Goal: Information Seeking & Learning: Learn about a topic

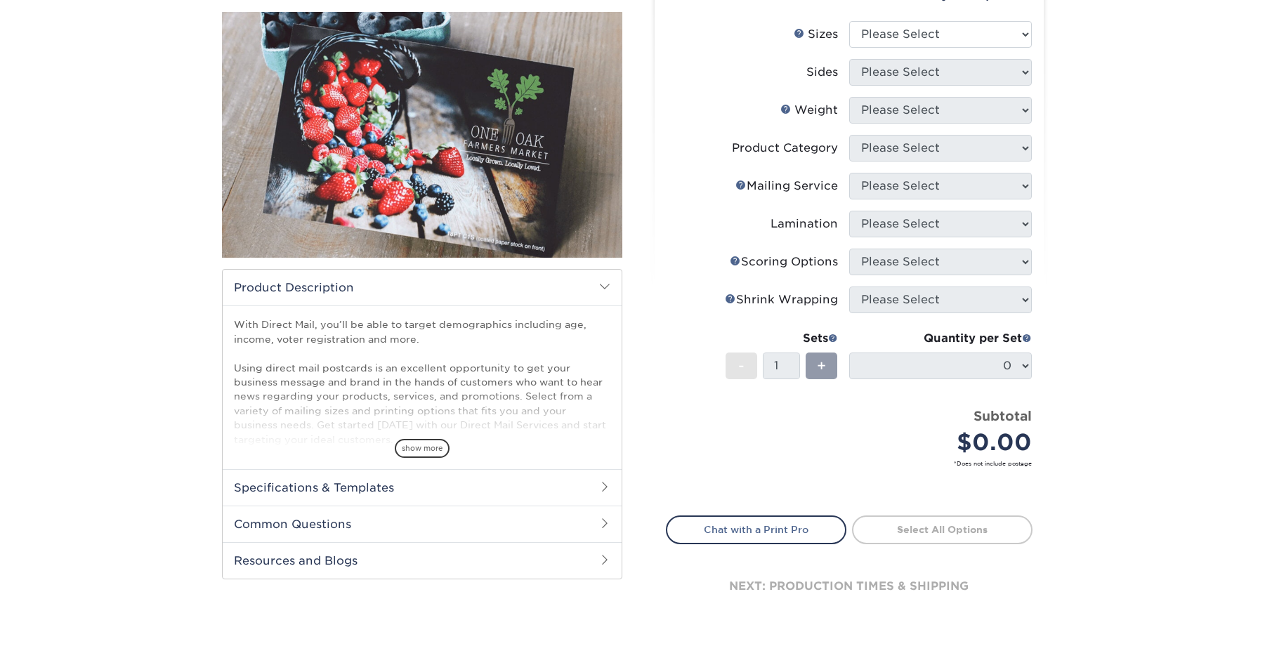
scroll to position [211, 0]
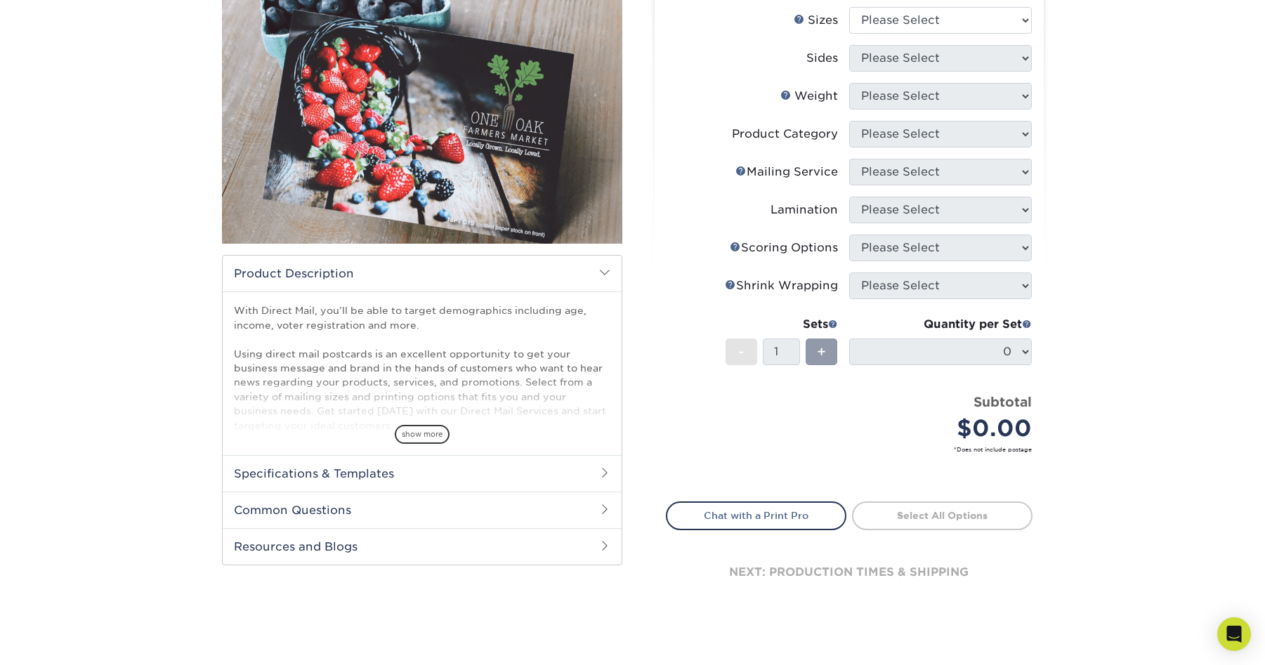
click at [552, 469] on h2 "Specifications & Templates" at bounding box center [422, 473] width 399 height 37
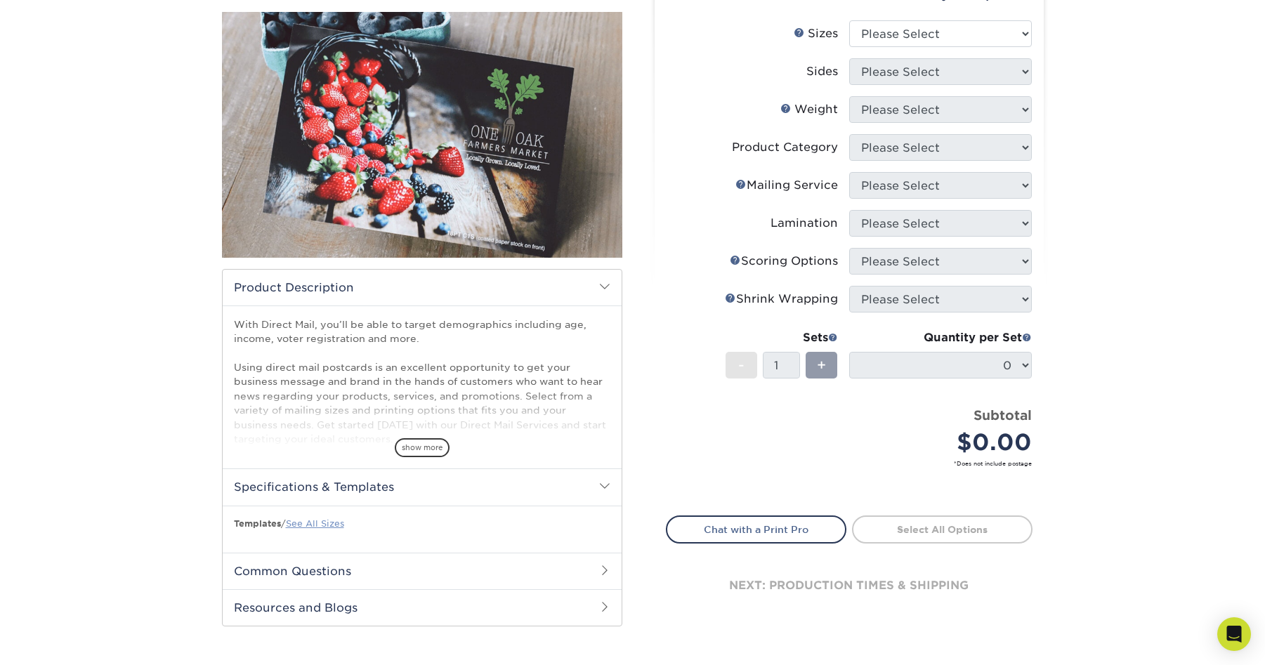
scroll to position [173, 0]
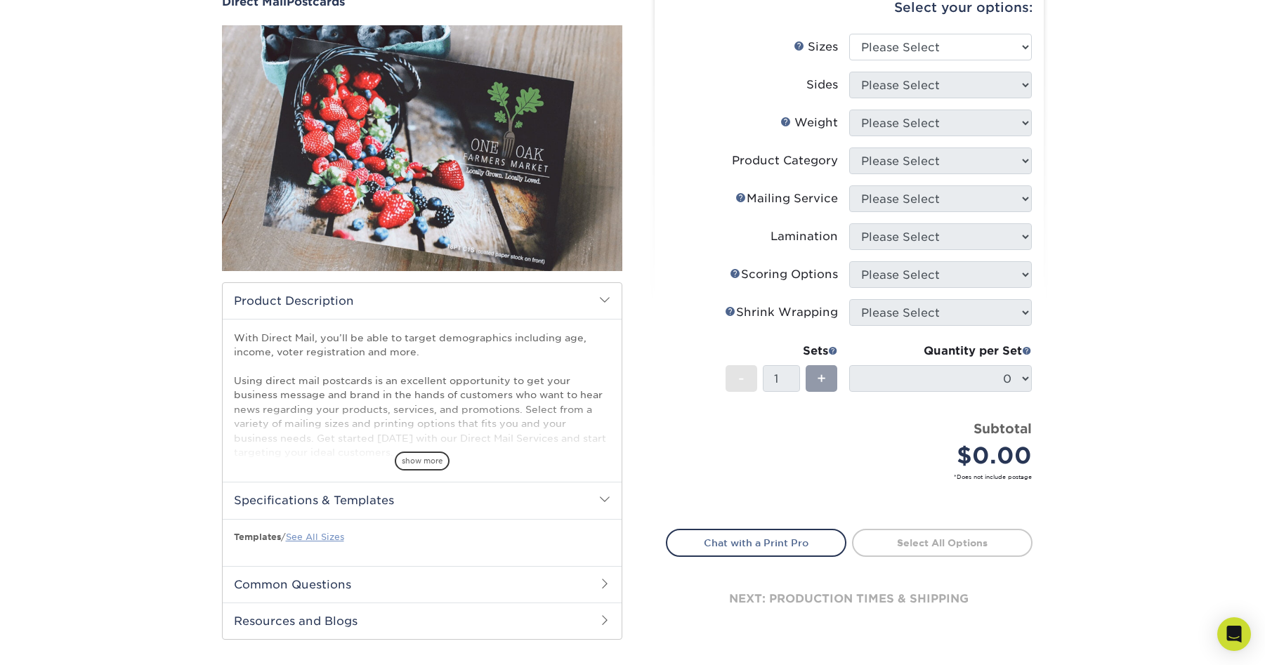
click at [324, 532] on link "See All Sizes" at bounding box center [315, 537] width 58 height 11
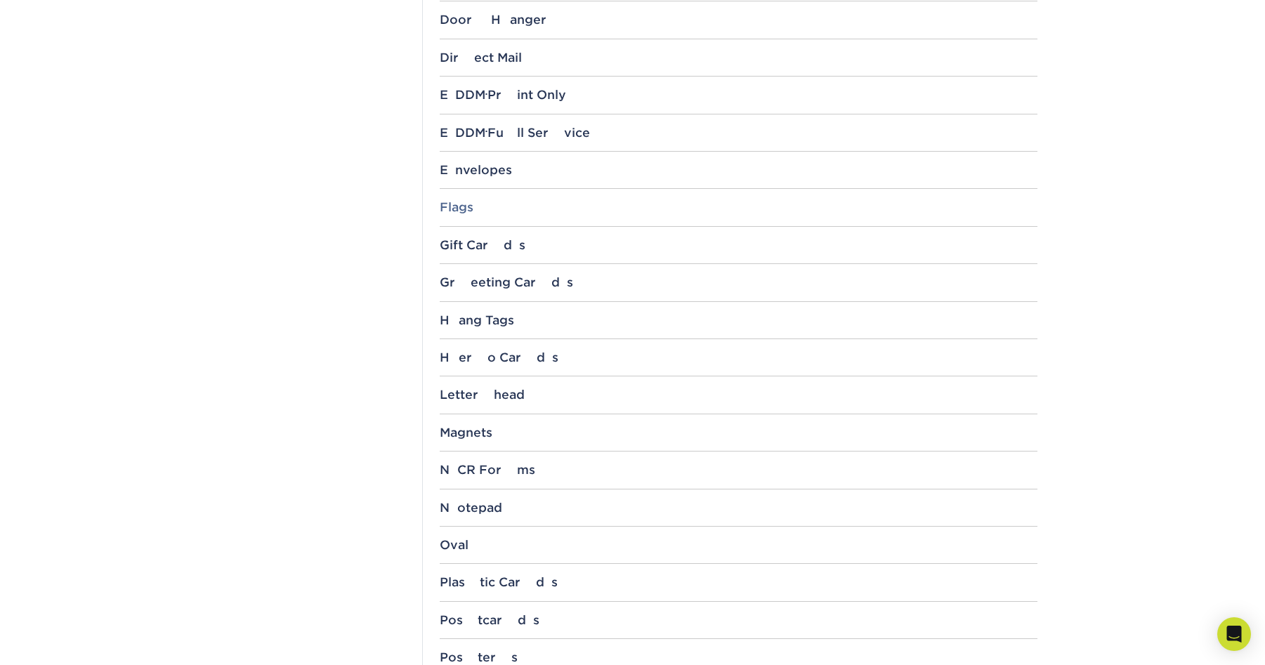
scroll to position [843, 0]
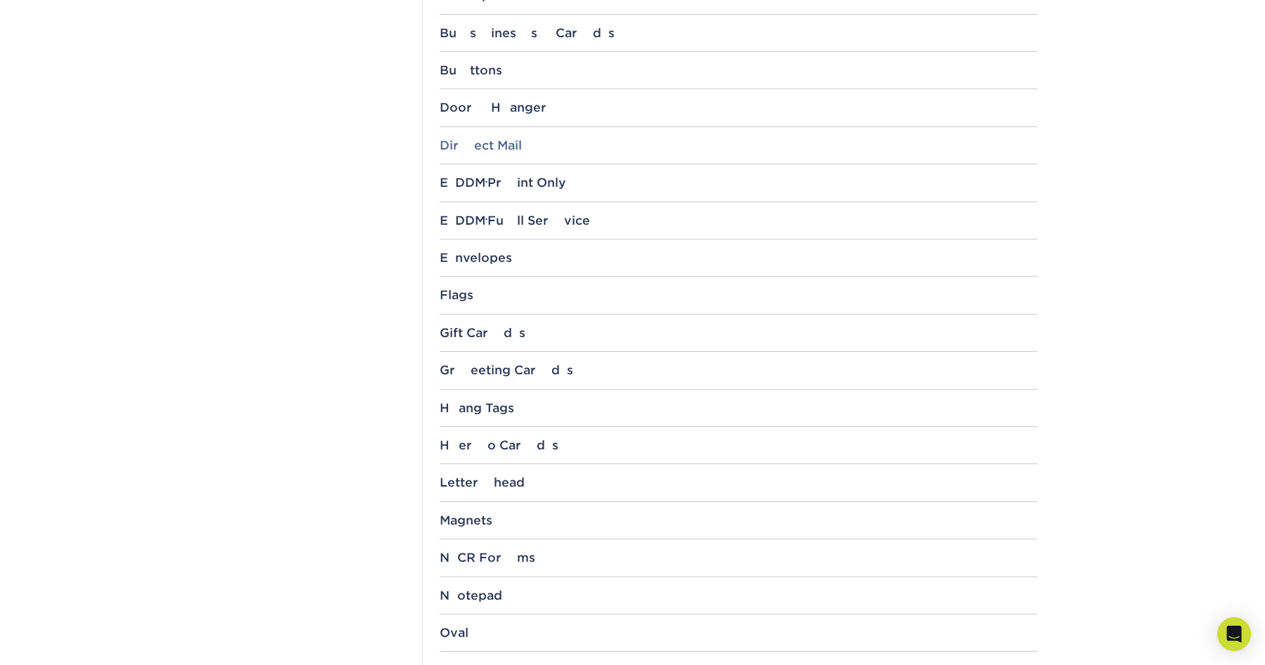
click at [474, 147] on div "Direct Mail" at bounding box center [739, 145] width 598 height 14
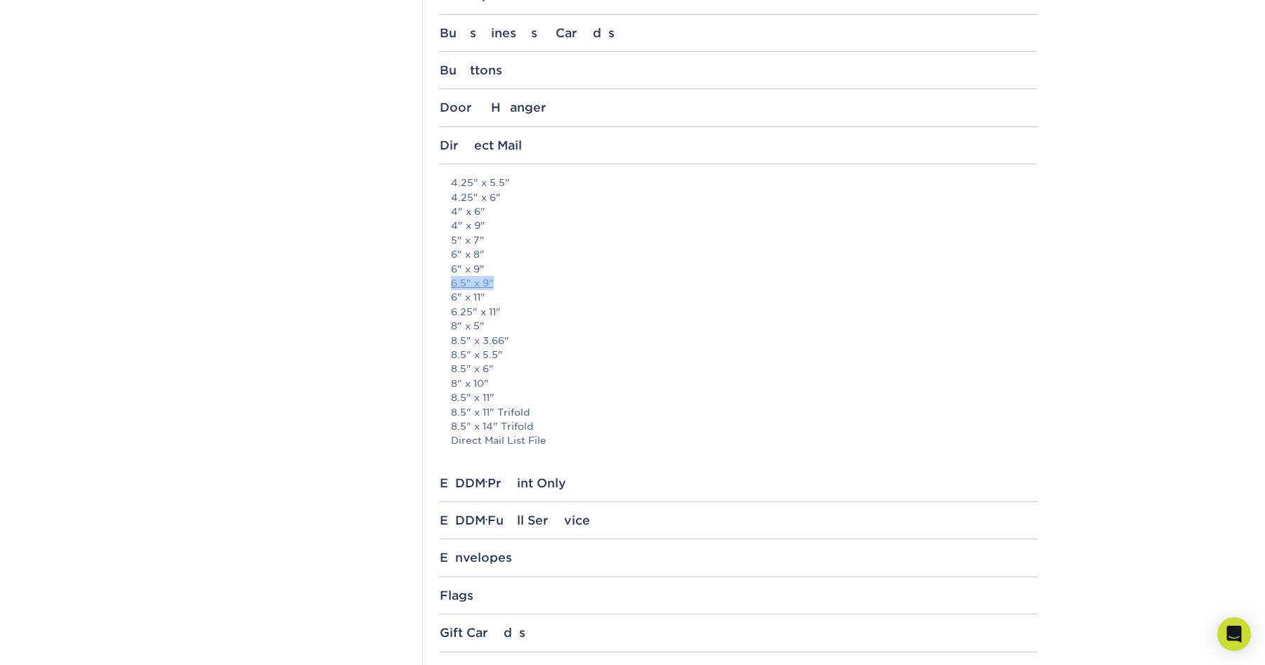
drag, startPoint x: 513, startPoint y: 284, endPoint x: 450, endPoint y: 282, distance: 62.5
click at [451, 282] on p "4.25" x 5.5" 4.25" x 6" 4" x 6" 4" x 9" 5" x 7" 6" x 8" 6" x 9" 6.5" x 9" 6" x …" at bounding box center [744, 312] width 586 height 272
copy link "6.5" x 9""
click at [466, 283] on link "6.5" x 9"" at bounding box center [472, 282] width 43 height 11
click at [466, 239] on link "5" x 7"" at bounding box center [468, 240] width 34 height 11
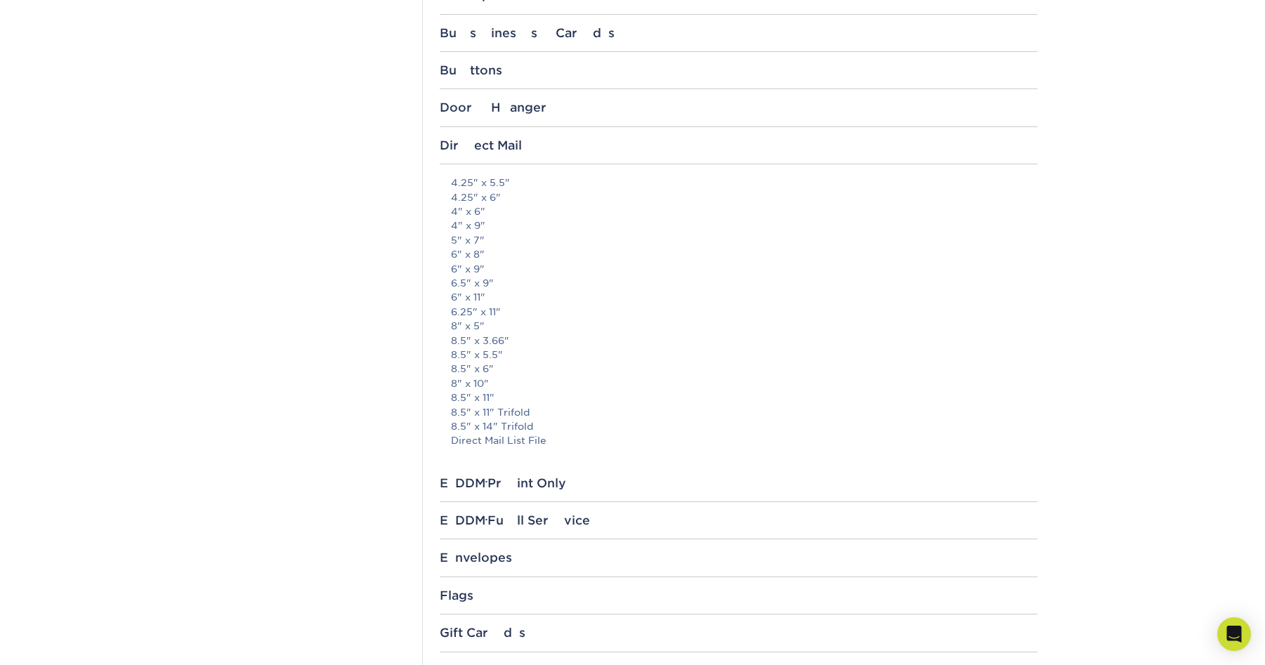
click at [1180, 256] on section "Templates Instagram Facebook Twitter Templates Contact Custom Orders Sample Req…" at bounding box center [632, 319] width 1265 height 2145
